Goal: Check status

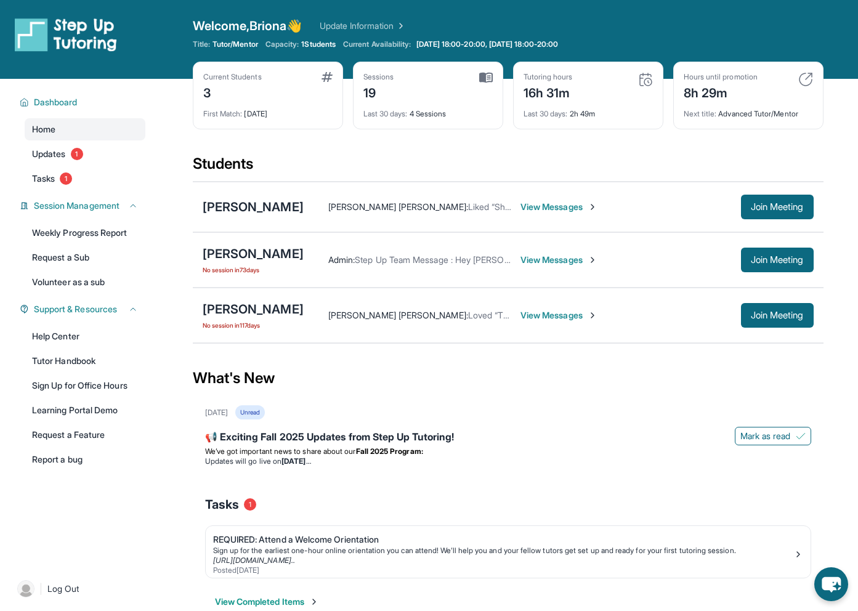
click at [773, 97] on div "Hours until promotion 8h 29m" at bounding box center [748, 87] width 129 height 30
drag, startPoint x: 812, startPoint y: 96, endPoint x: 658, endPoint y: 95, distance: 153.3
click at [658, 95] on div "Current Students 3 First Match : 5 months ago Sessions 19 Last 30 days : 4 Sess…" at bounding box center [508, 108] width 631 height 92
click at [718, 93] on div "8h 29m" at bounding box center [721, 92] width 74 height 20
click at [562, 112] on span "Last 30 days :" at bounding box center [545, 113] width 44 height 9
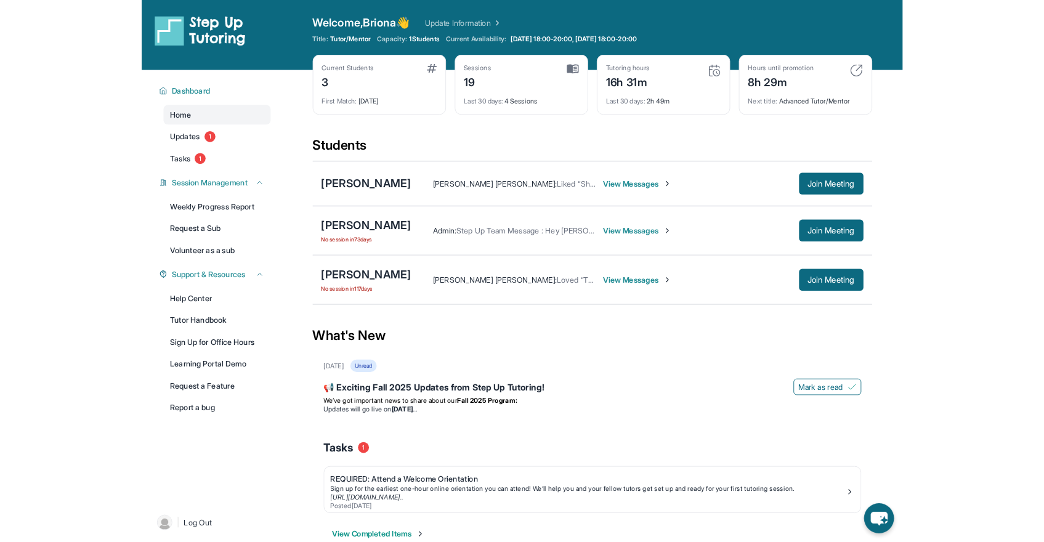
scroll to position [2, 0]
